Goal: Information Seeking & Learning: Learn about a topic

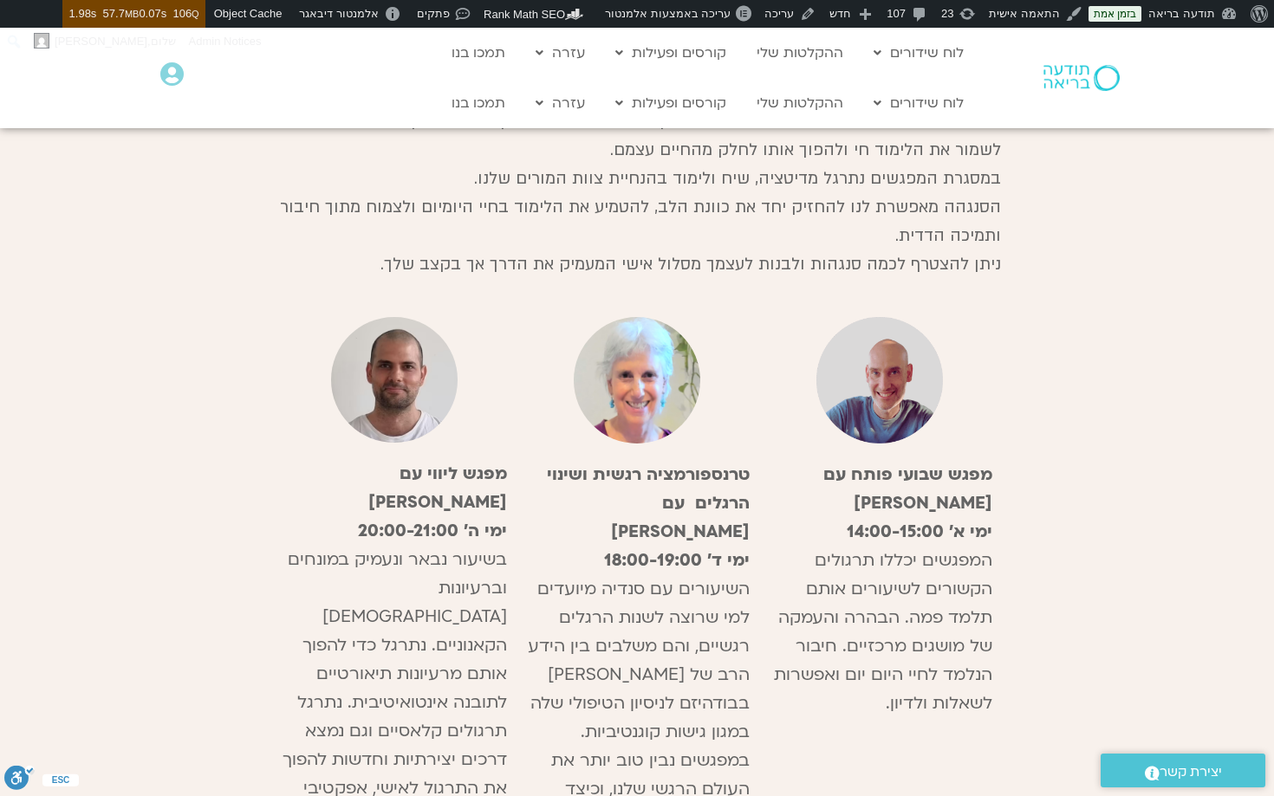
scroll to position [5024, 0]
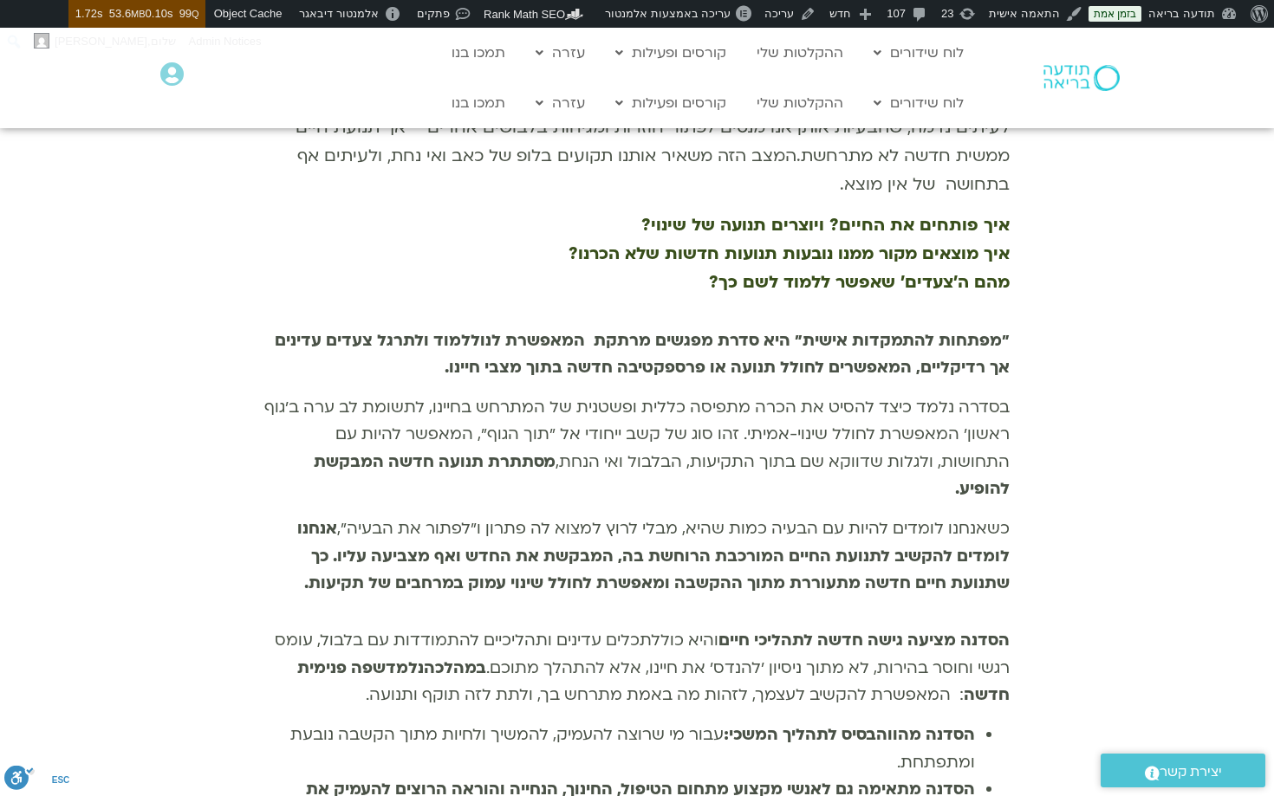
scroll to position [1723, 0]
